Goal: Communication & Community: Answer question/provide support

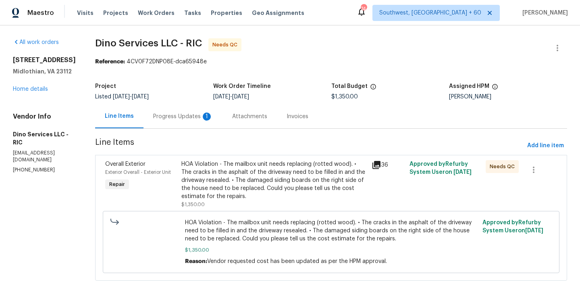
scroll to position [16, 0]
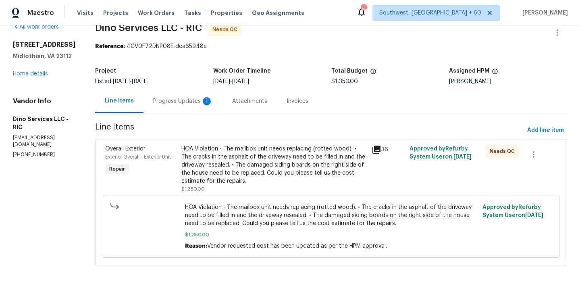
click at [172, 102] on div "Progress Updates 1" at bounding box center [183, 101] width 60 height 8
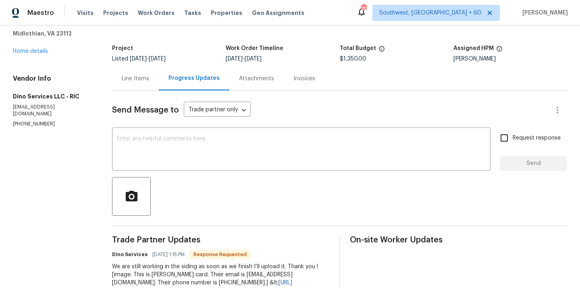
scroll to position [29, 0]
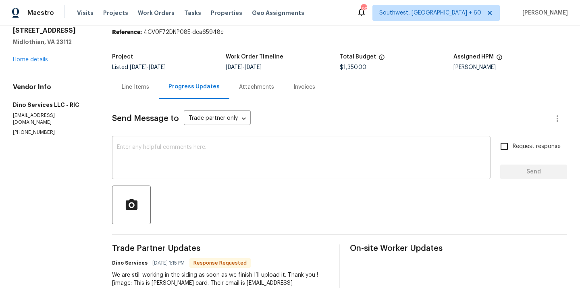
click at [177, 158] on textarea at bounding box center [301, 158] width 369 height 28
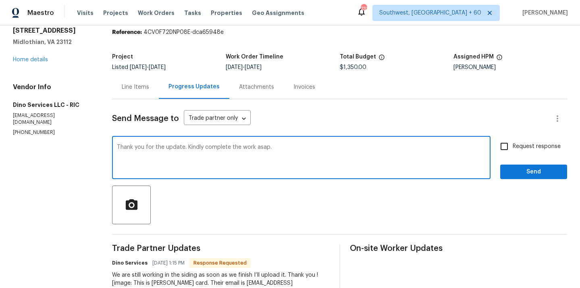
type textarea "Thank you for the update. Kindly complete the work asap."
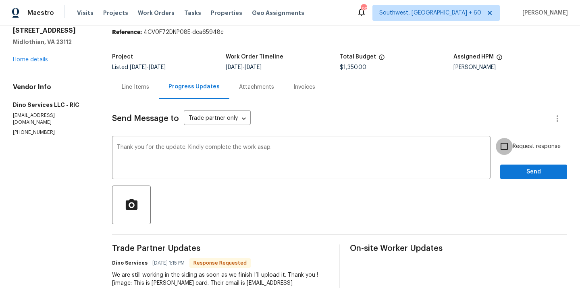
click at [508, 148] on input "Request response" at bounding box center [504, 146] width 17 height 17
checkbox input "true"
click at [510, 175] on span "Send" at bounding box center [534, 172] width 54 height 10
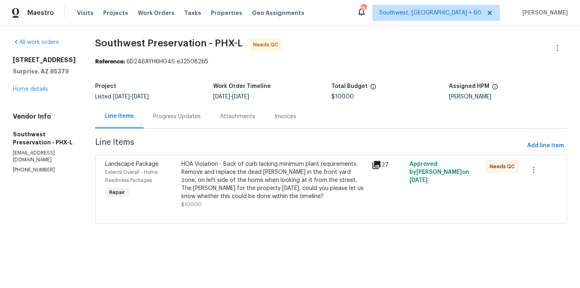
click at [183, 125] on div "Progress Updates" at bounding box center [177, 116] width 67 height 24
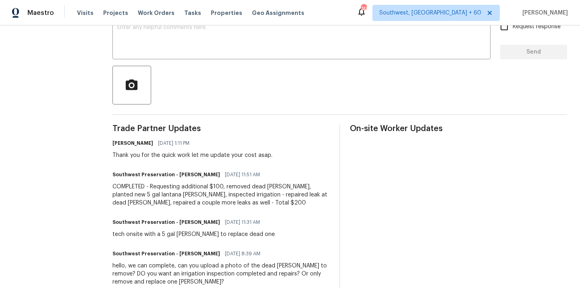
scroll to position [47, 0]
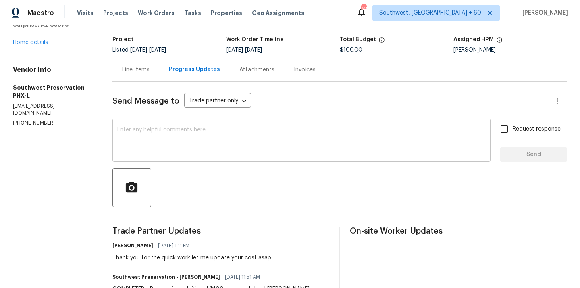
click at [180, 151] on textarea at bounding box center [301, 141] width 369 height 28
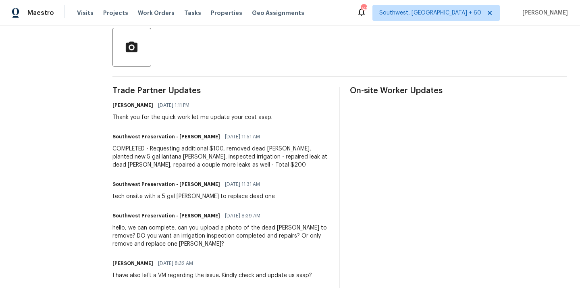
scroll to position [54, 0]
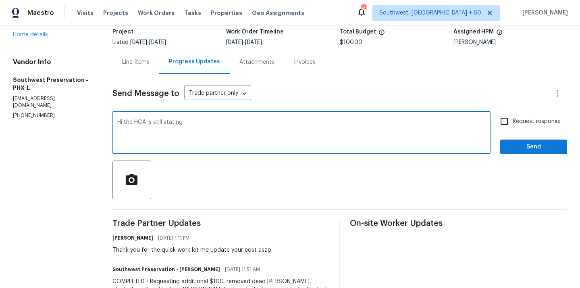
click at [226, 124] on textarea "Hi the HOA is still stating" at bounding box center [301, 133] width 369 height 28
paste textarea "The dead bush removal and trim have been approved, however, the property is sti…"
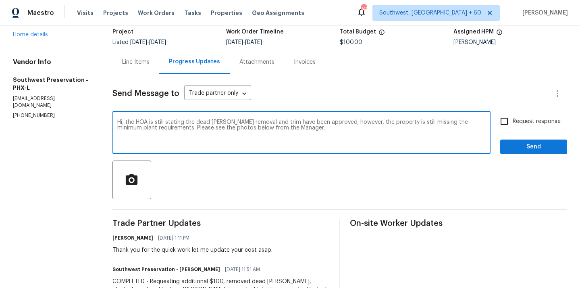
type textarea "Hi, the HOA is still stating the dead bush removal and trim have been approved;…"
click at [139, 186] on icon "button" at bounding box center [132, 180] width 14 height 14
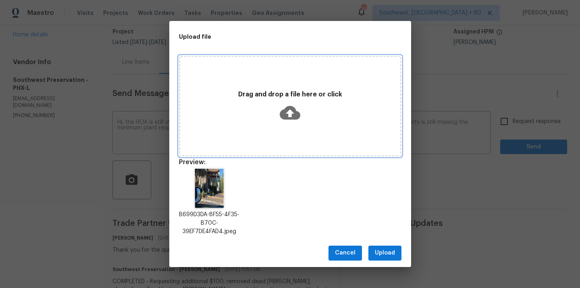
click at [290, 110] on icon at bounding box center [290, 112] width 21 height 21
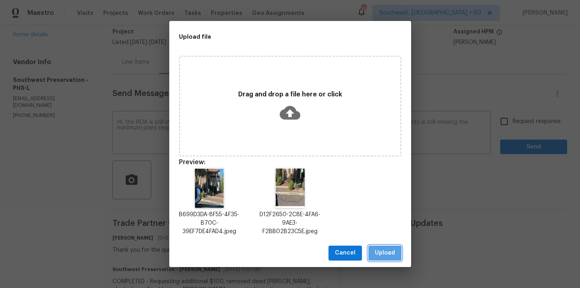
click at [371, 253] on button "Upload" at bounding box center [385, 253] width 33 height 15
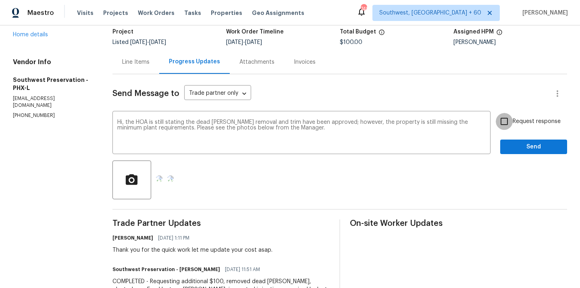
click at [510, 120] on input "Request response" at bounding box center [504, 121] width 17 height 17
checkbox input "true"
click at [516, 148] on span "Send" at bounding box center [534, 147] width 54 height 10
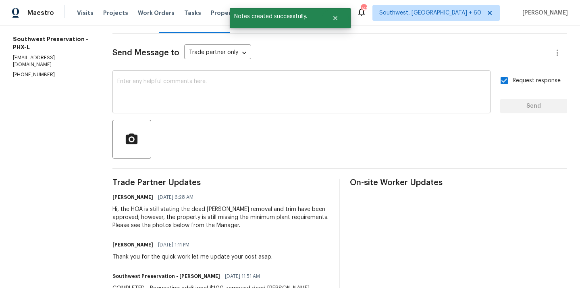
scroll to position [106, 0]
